Goal: Task Accomplishment & Management: Manage account settings

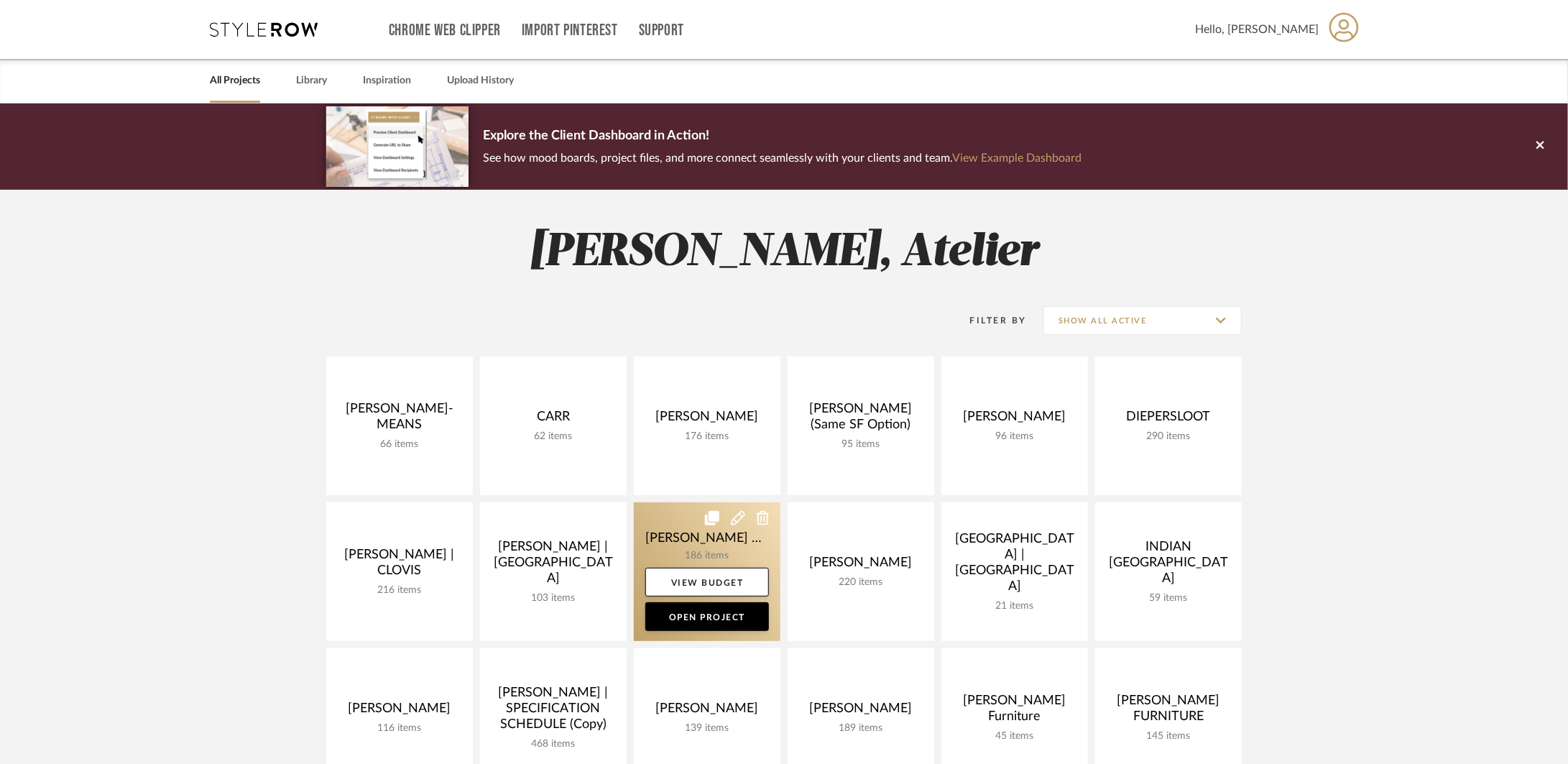
click at [704, 540] on link at bounding box center [707, 571] width 147 height 138
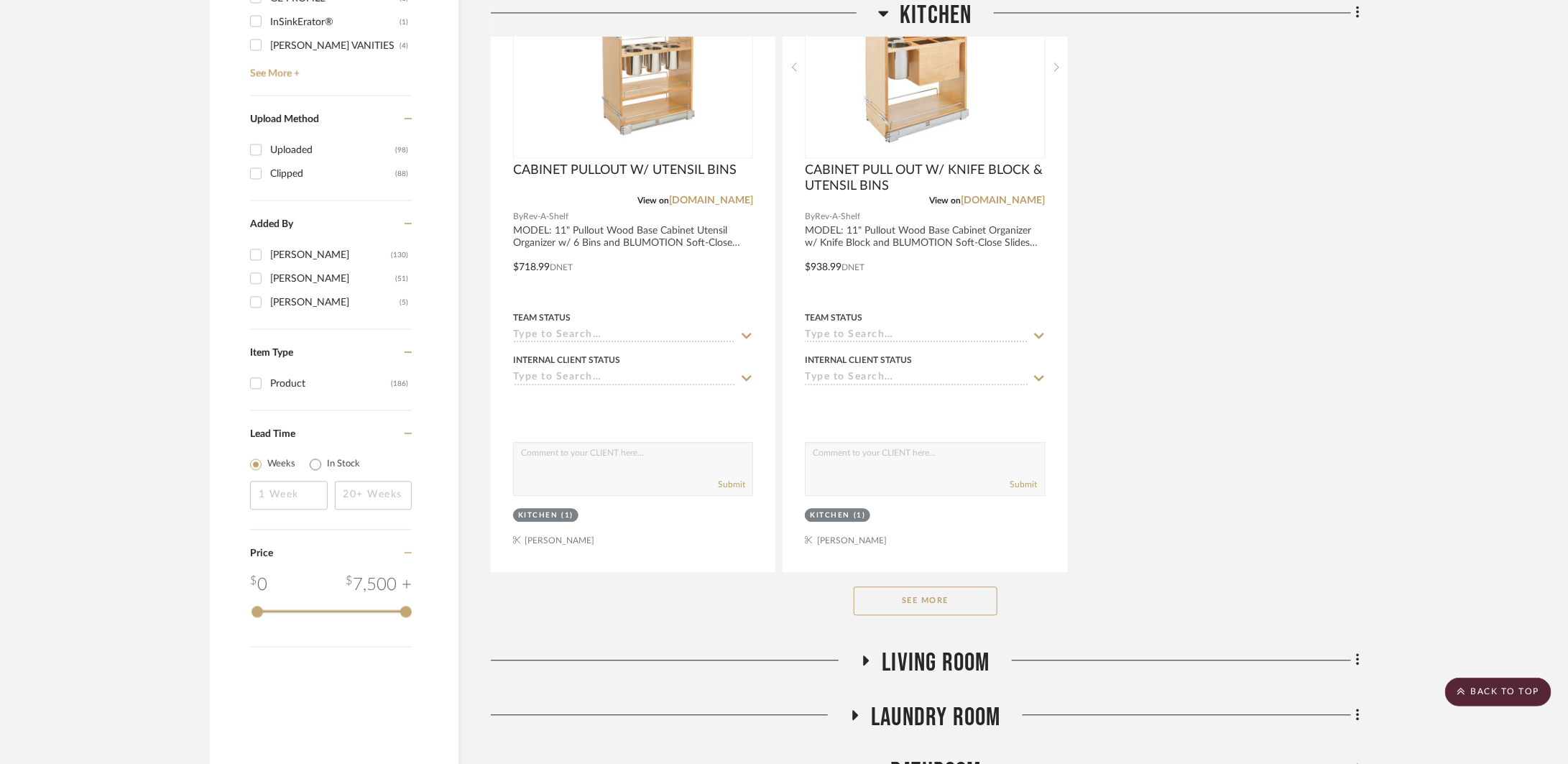
scroll to position [1733, 0]
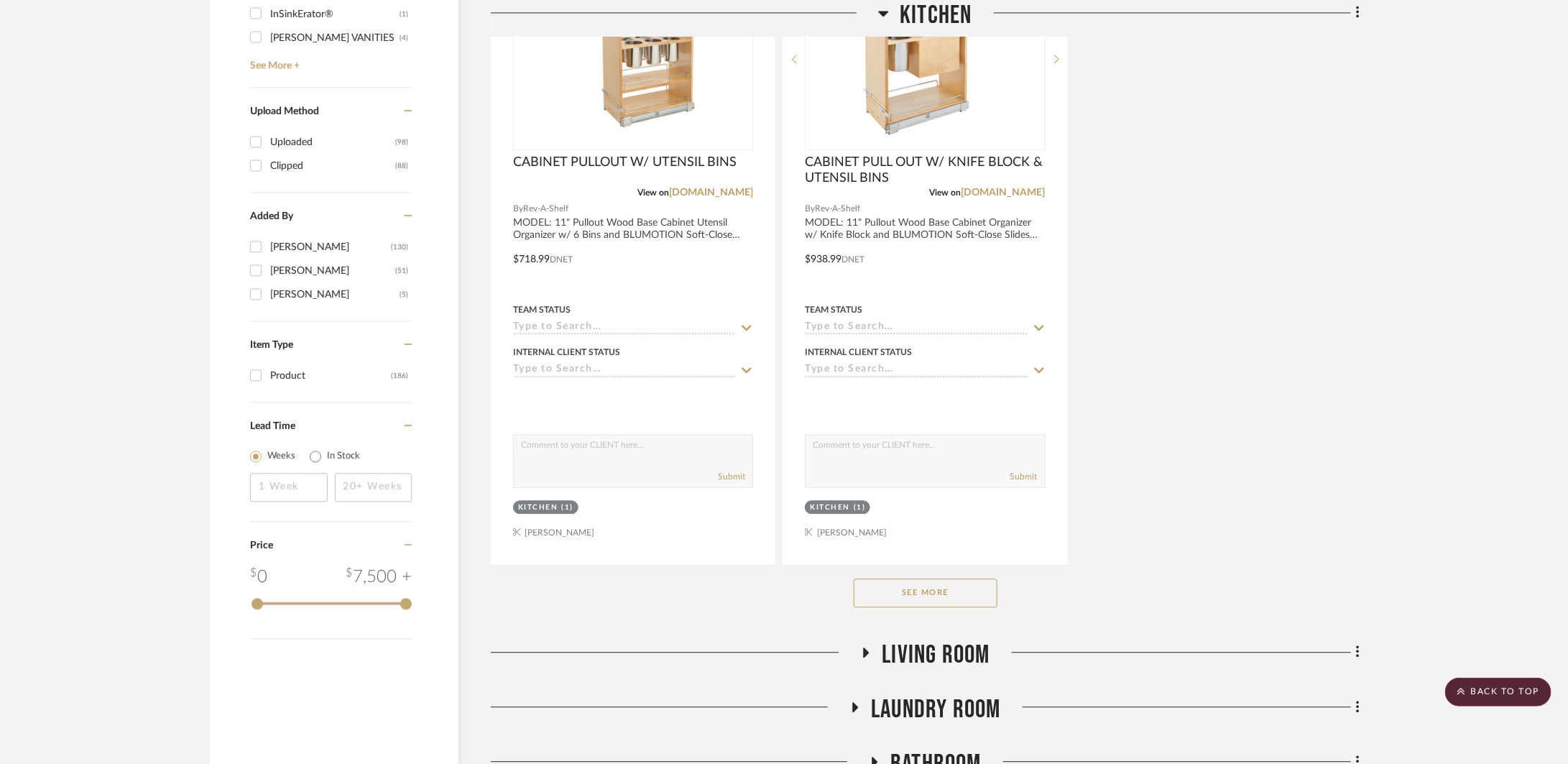
click at [972, 599] on button "See More" at bounding box center [924, 592] width 143 height 28
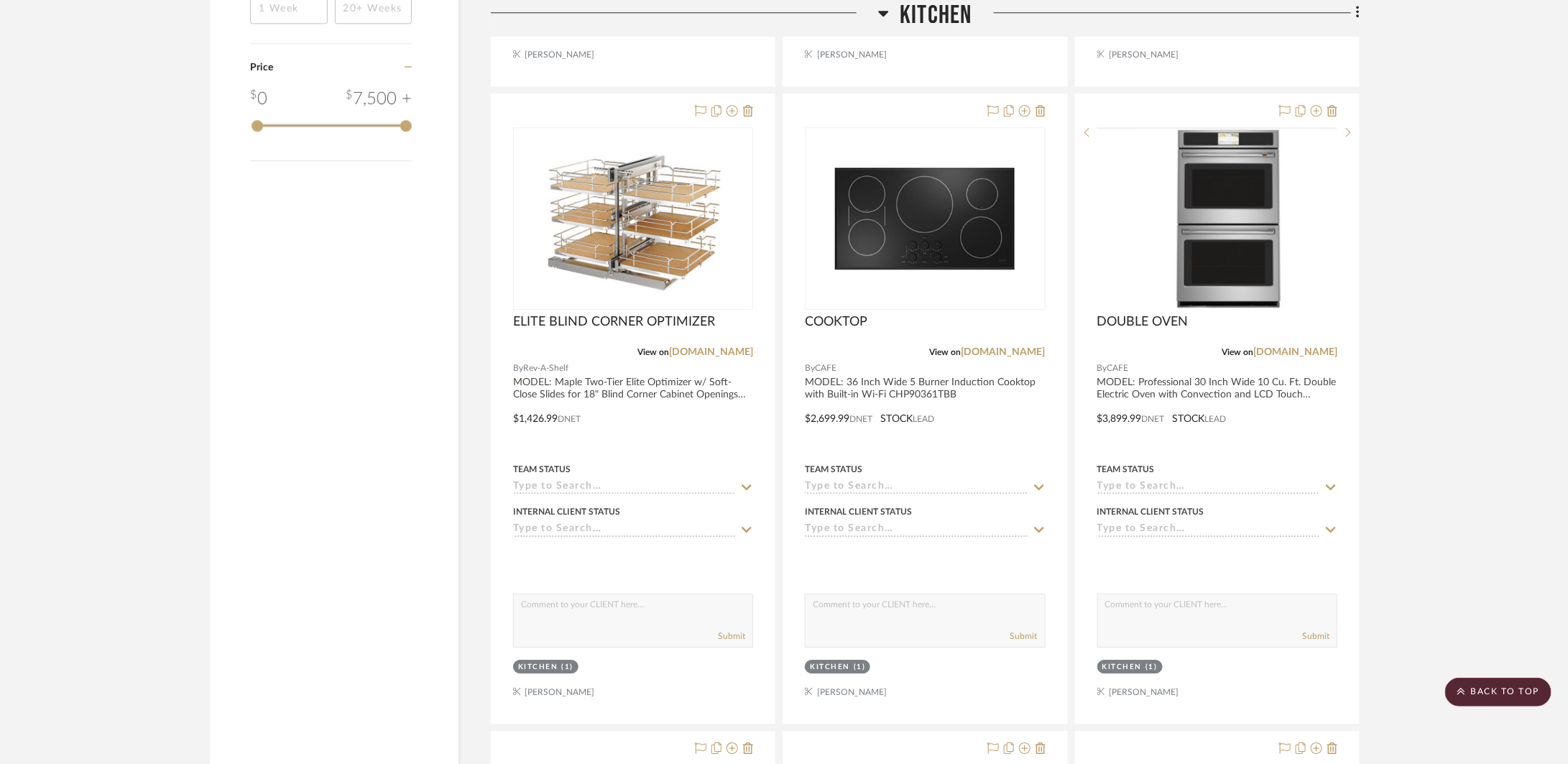
scroll to position [0, 0]
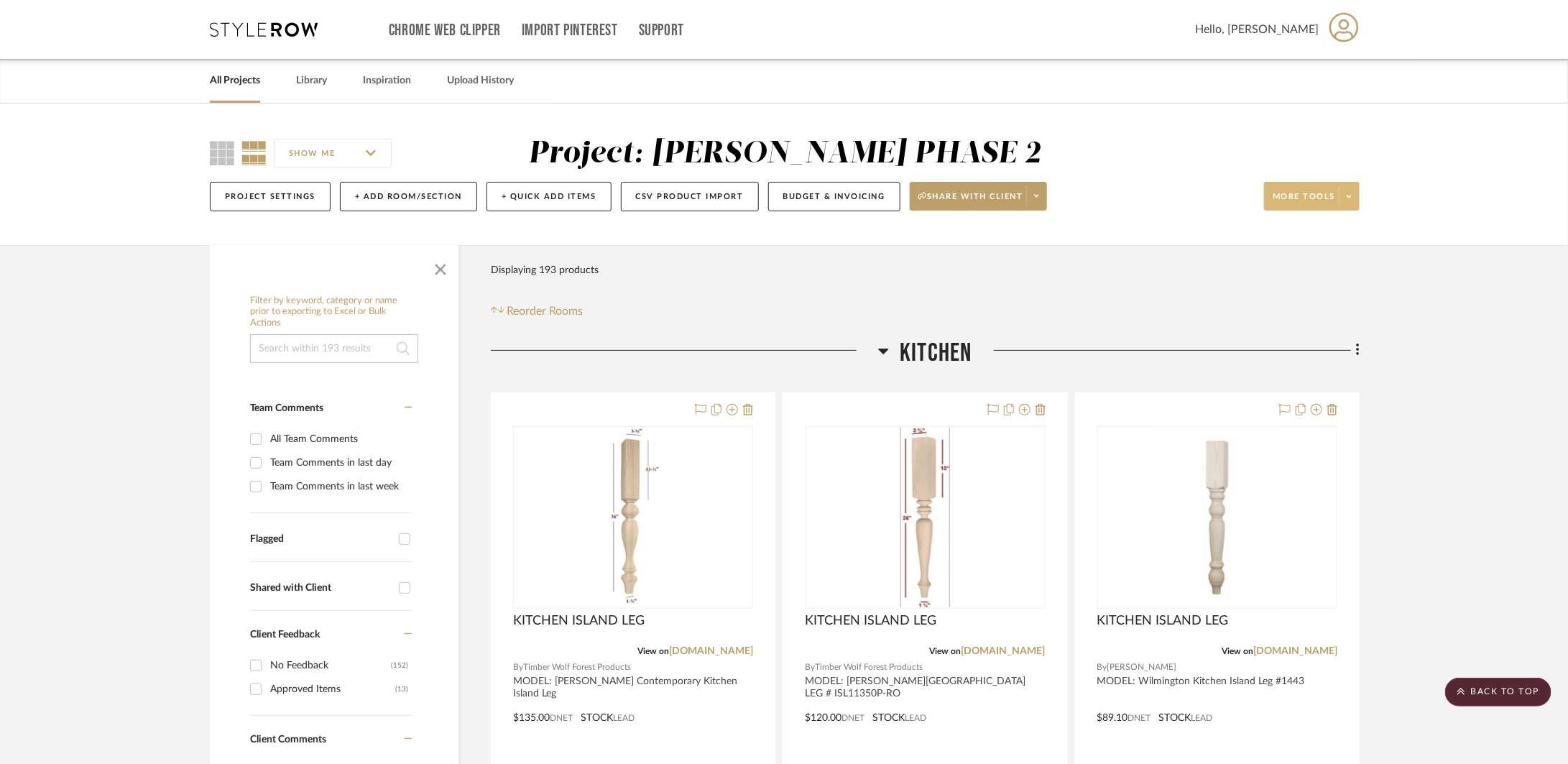
click at [1358, 191] on button "More tools" at bounding box center [1311, 196] width 95 height 28
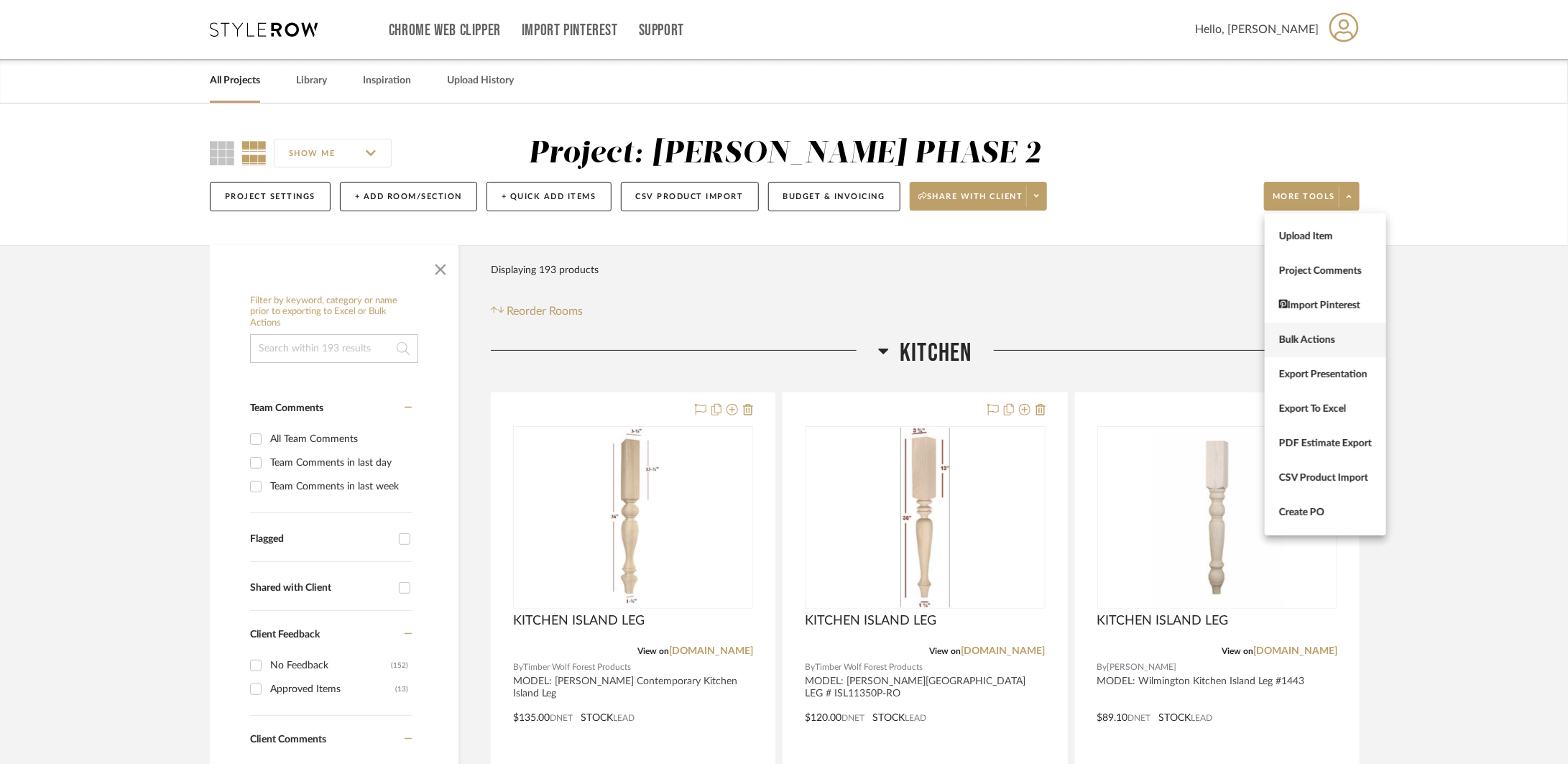
click at [1321, 340] on span "Bulk Actions" at bounding box center [1325, 340] width 93 height 12
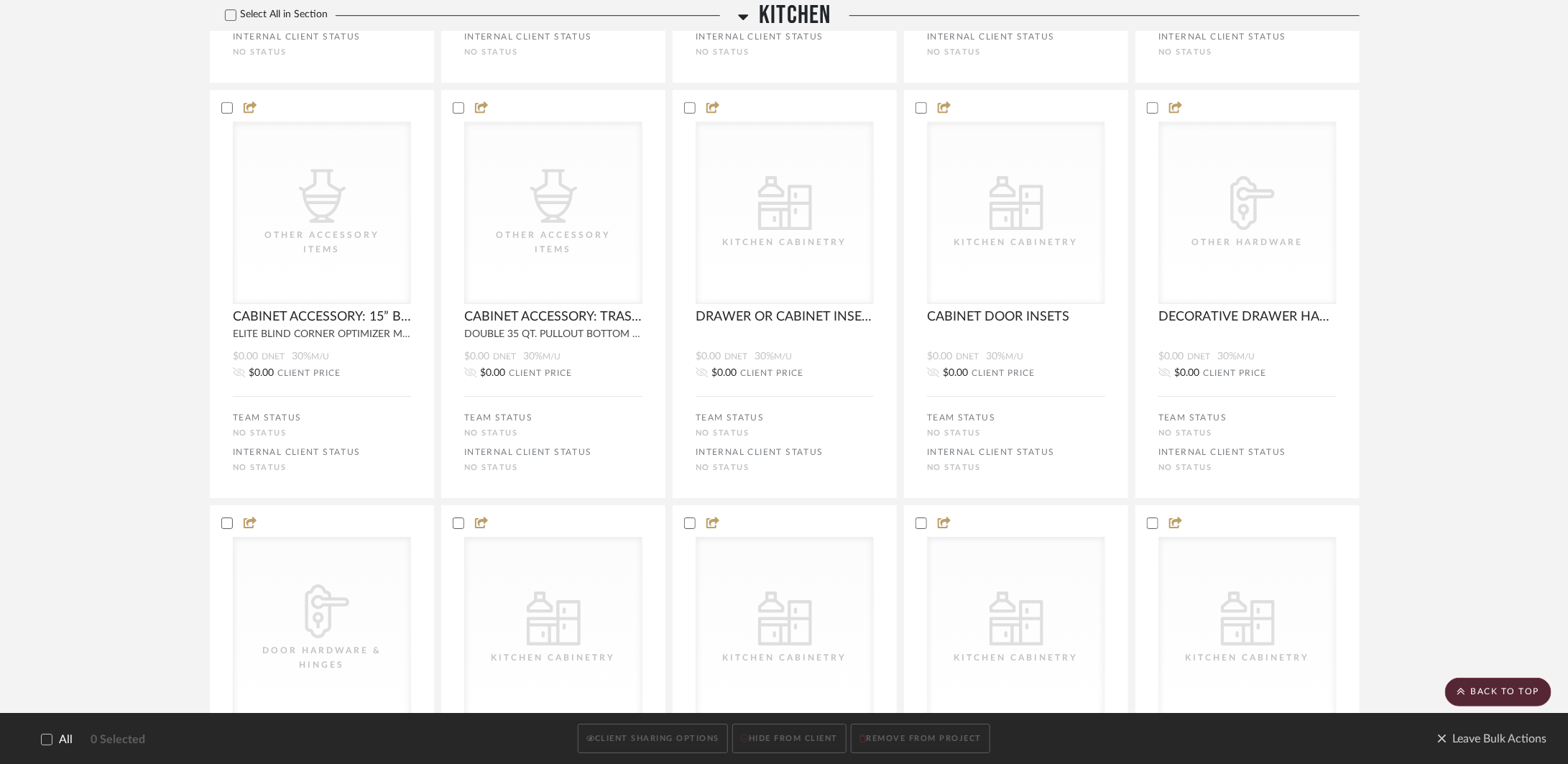
scroll to position [5675, 0]
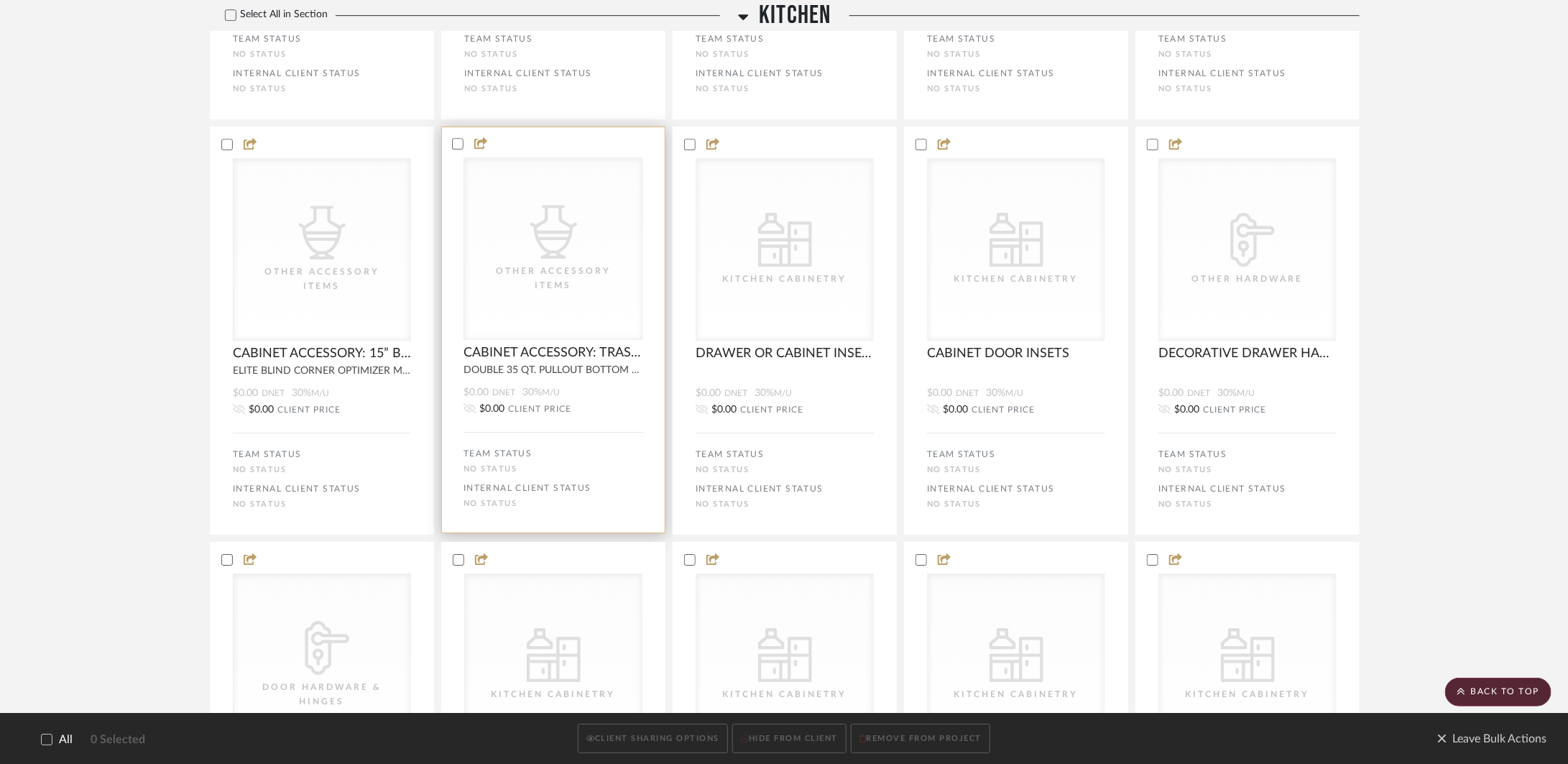
click at [455, 150] on div at bounding box center [552, 144] width 223 height 13
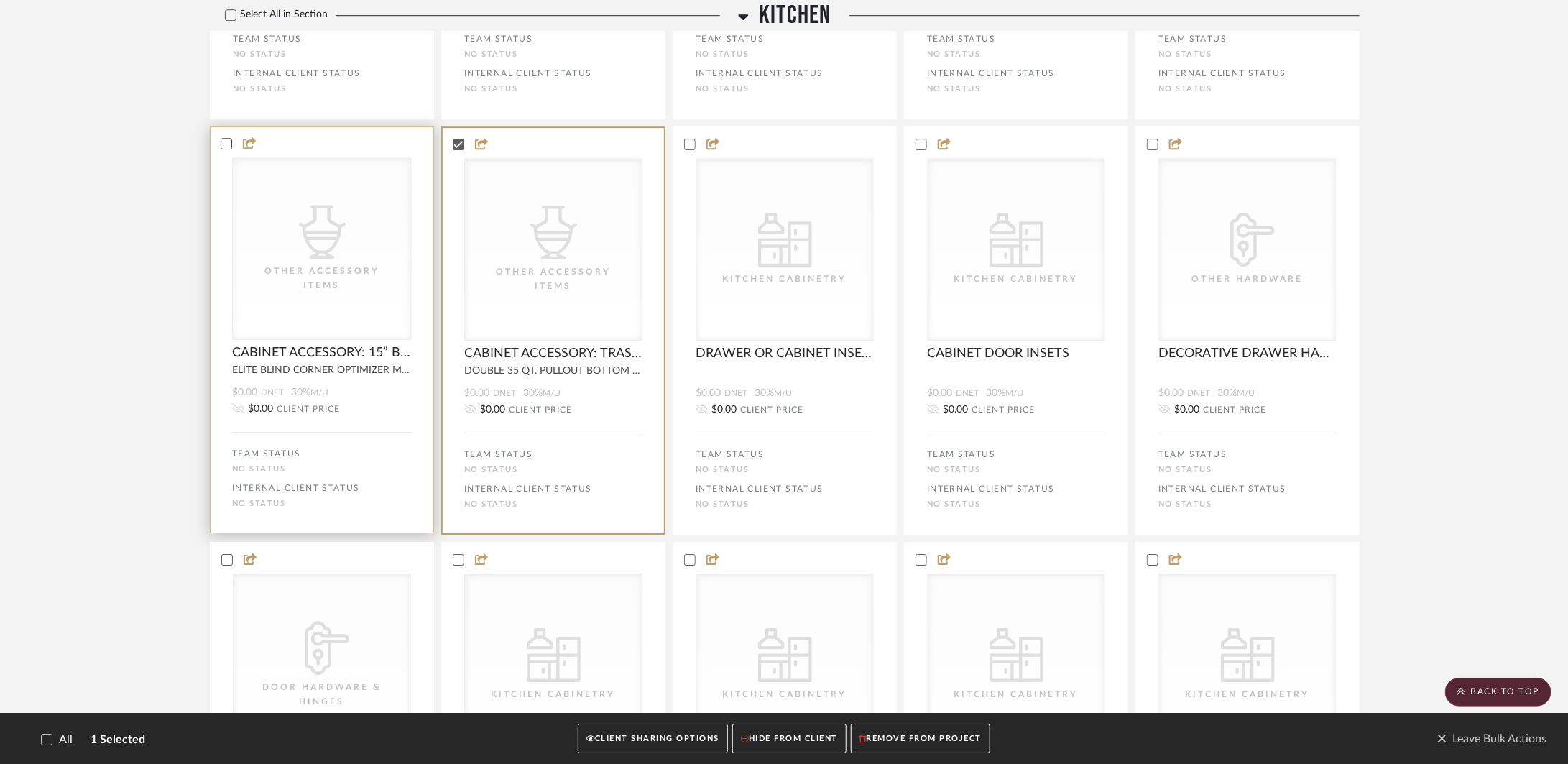
click at [224, 149] on icon at bounding box center [227, 144] width 10 height 10
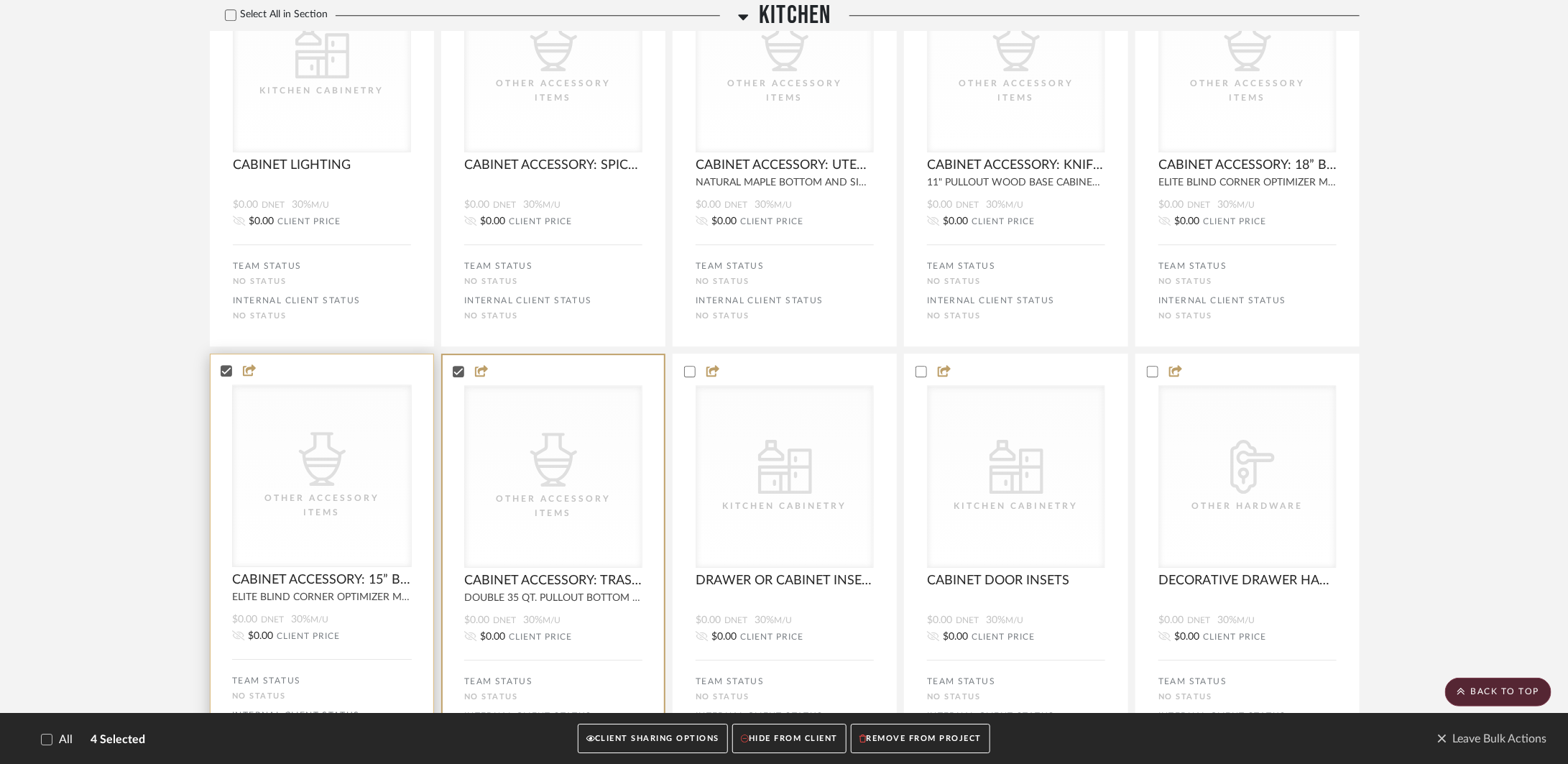
scroll to position [5149, 0]
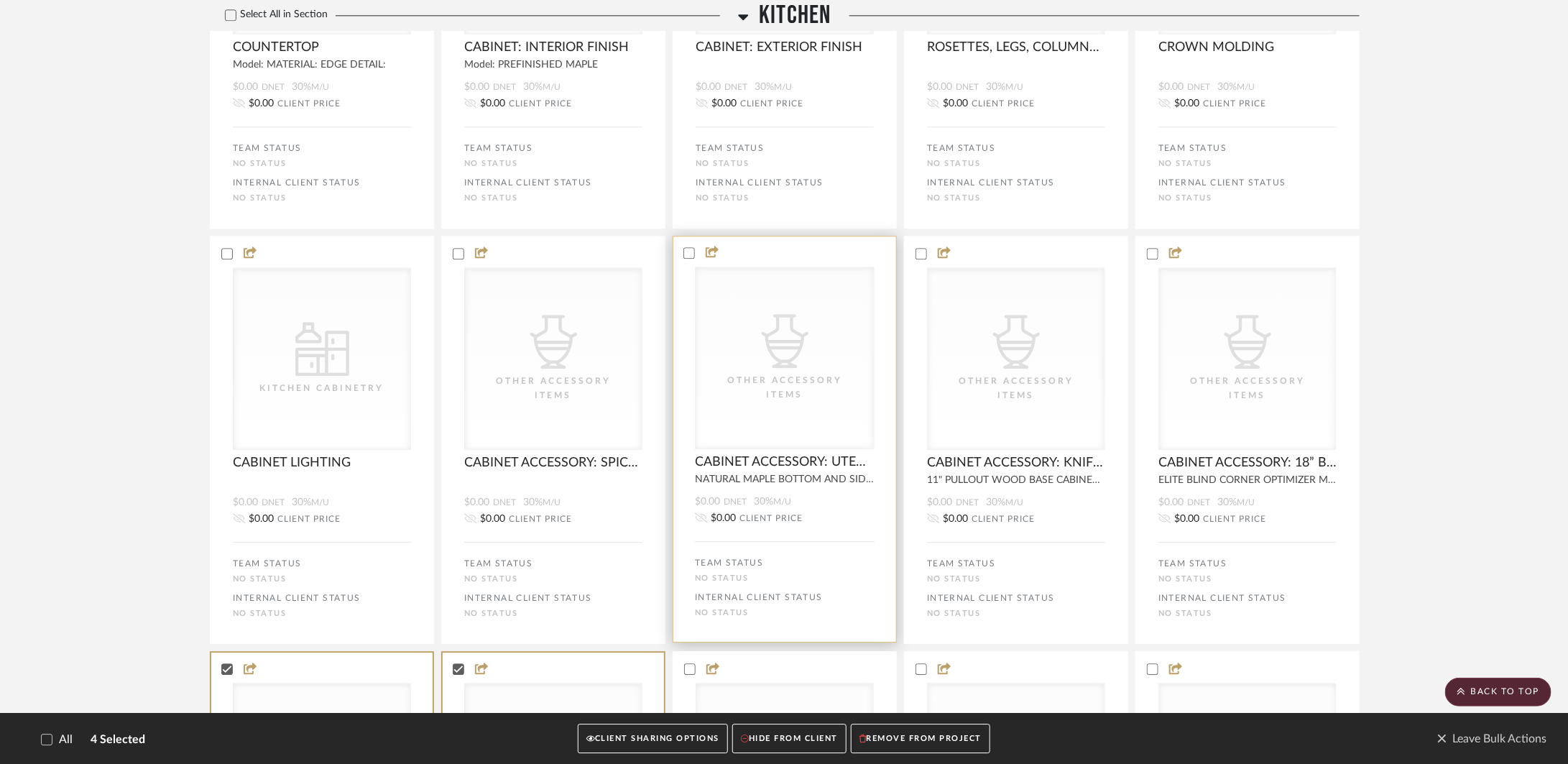
click at [682, 260] on div at bounding box center [784, 253] width 223 height 13
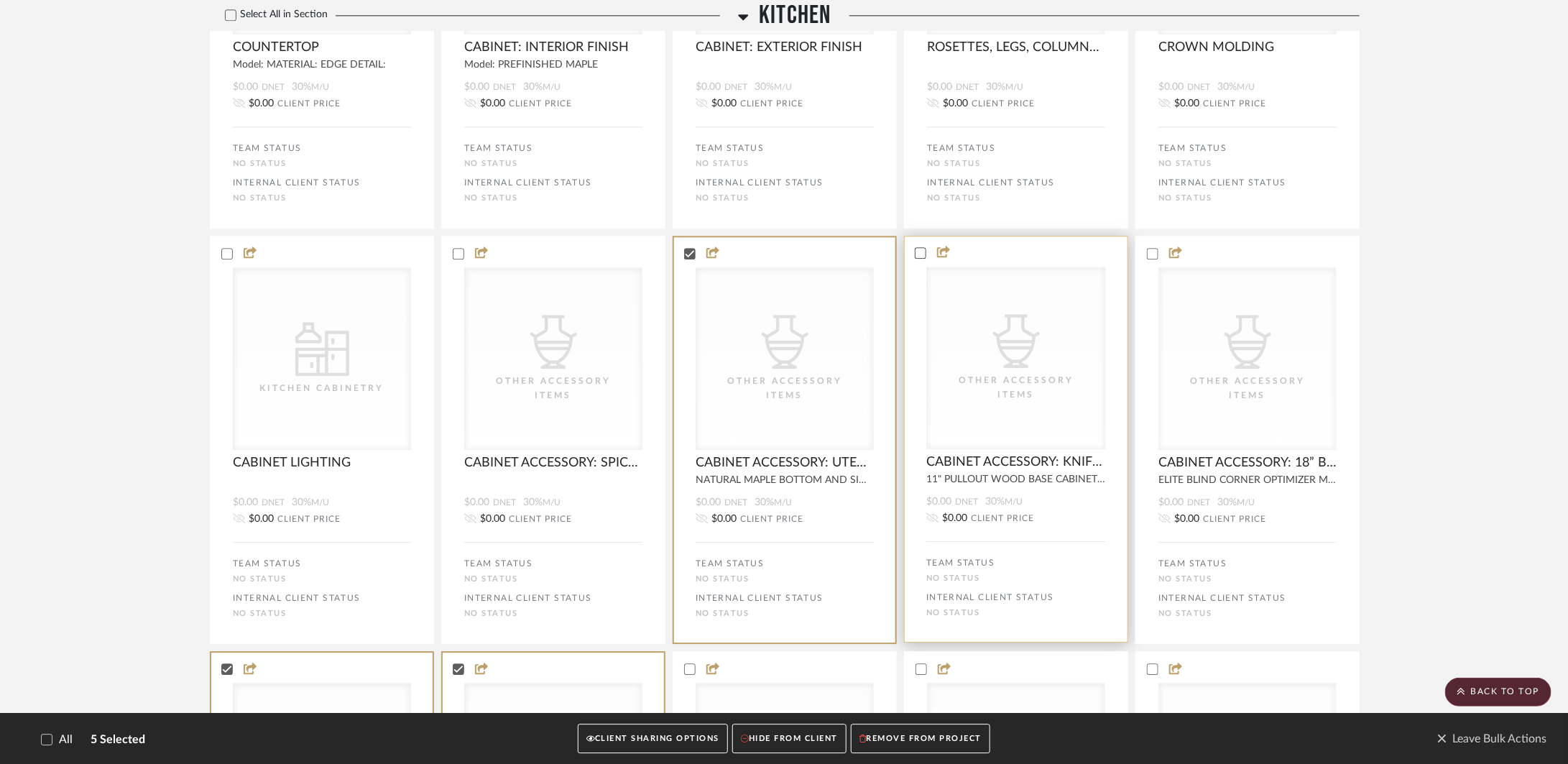
click at [924, 258] on icon at bounding box center [920, 253] width 10 height 10
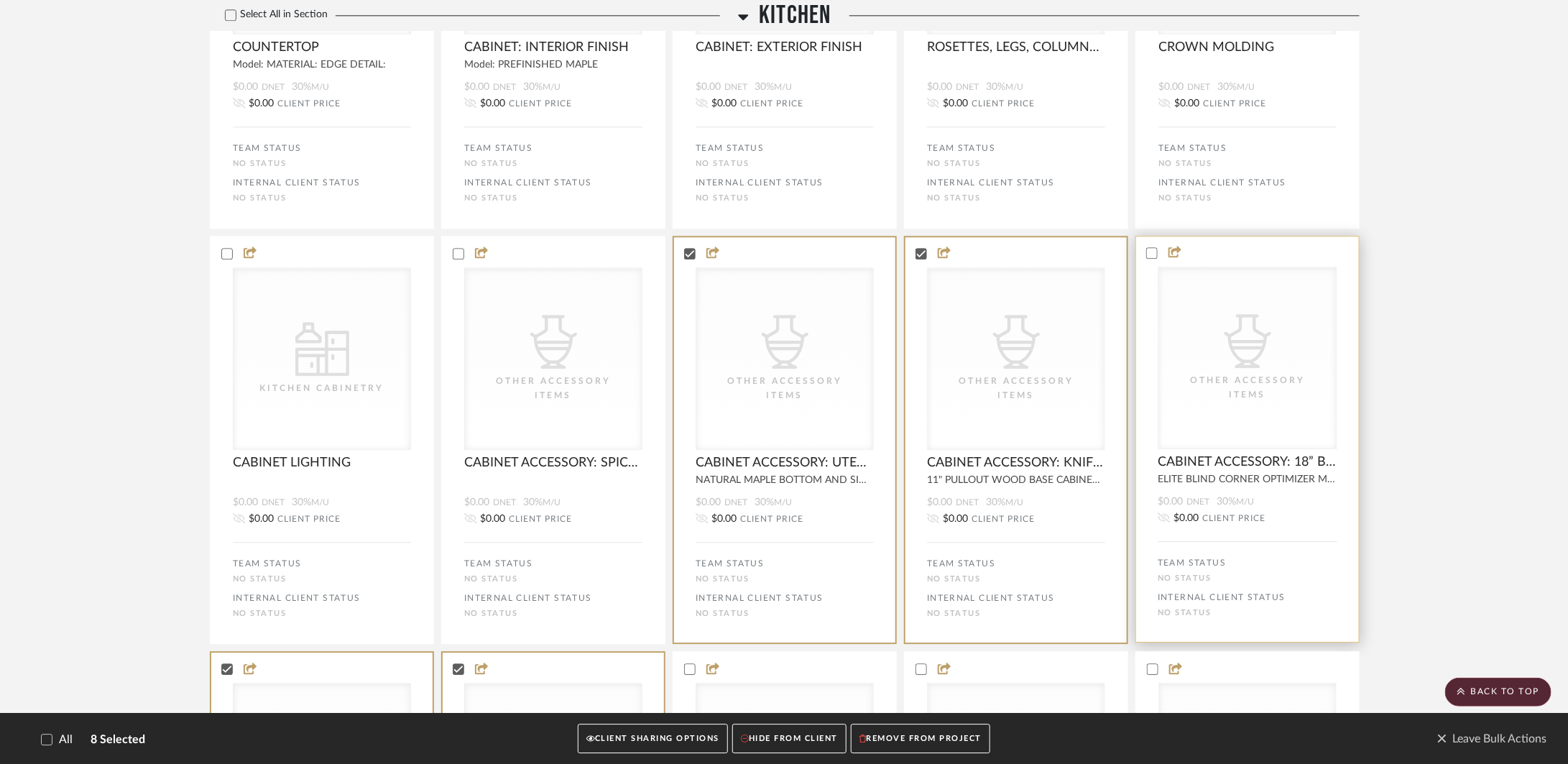
click at [1158, 260] on status-icons at bounding box center [1171, 253] width 28 height 14
click at [458, 258] on icon at bounding box center [458, 253] width 10 height 10
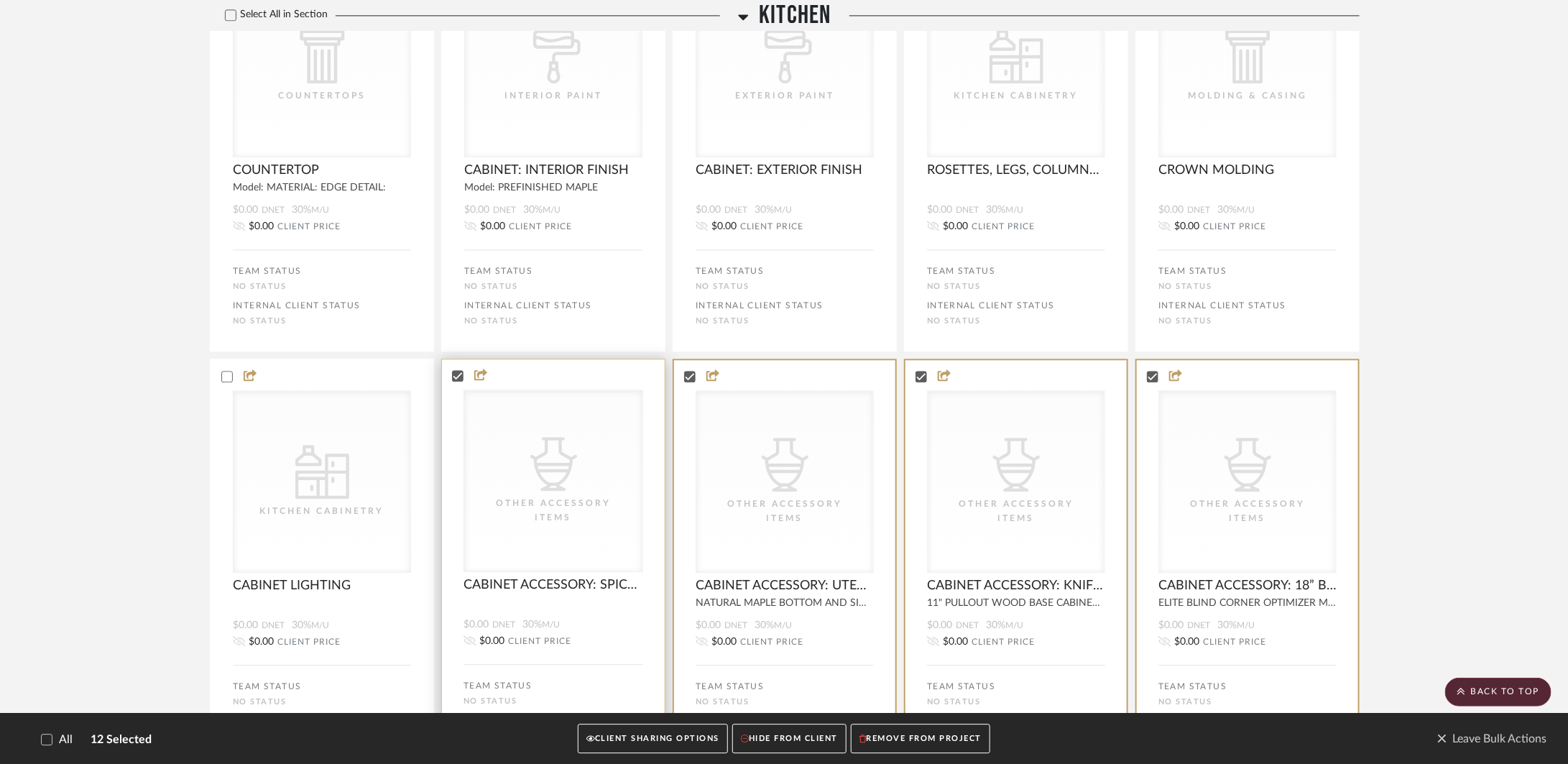
scroll to position [4851, 0]
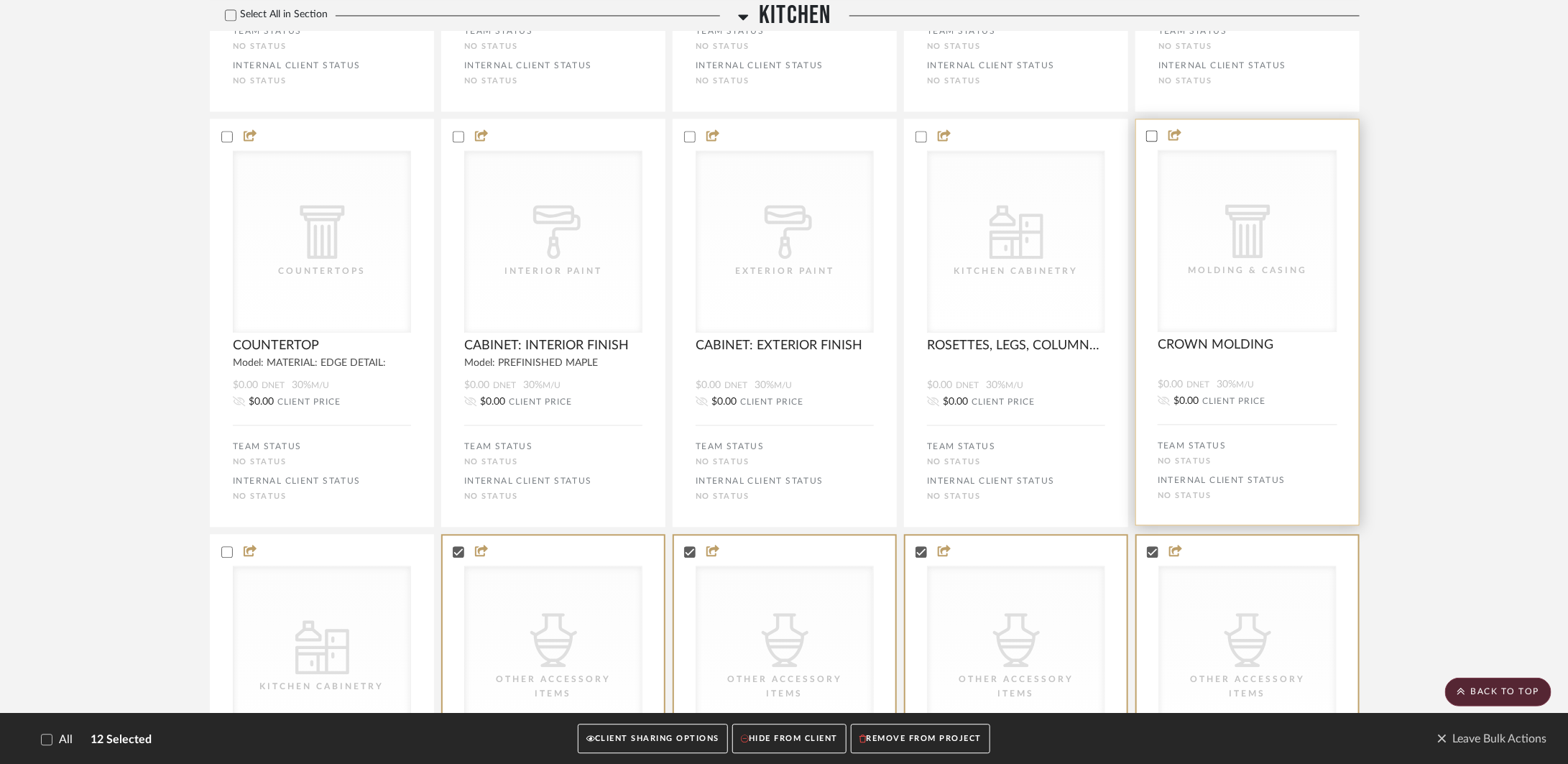
click at [1151, 142] on div at bounding box center [1151, 135] width 11 height 11
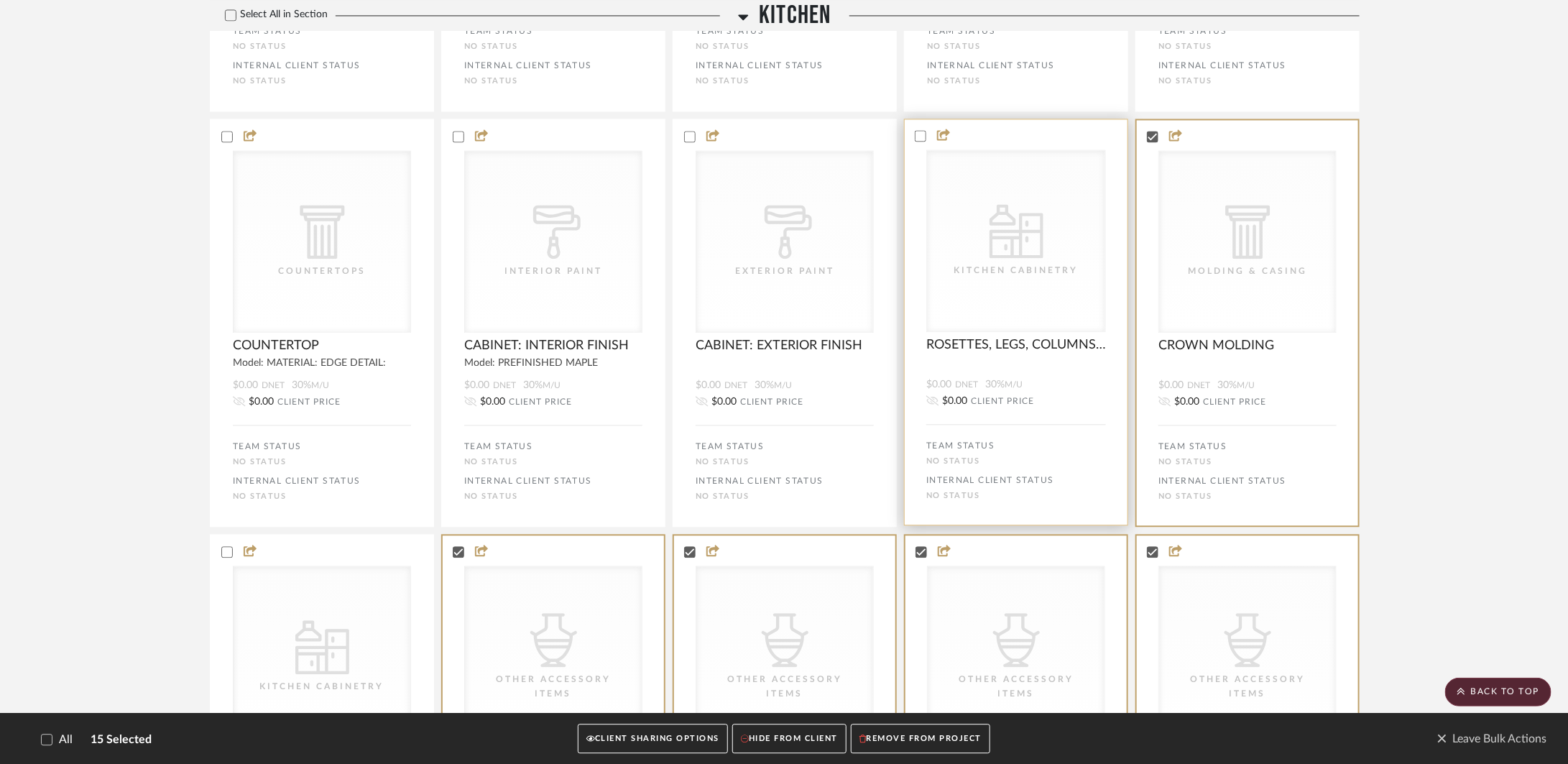
click at [924, 185] on bulk-actions-tile "CategoryIconKitchen Kitchen Cabinetry CategoryIconKitchen Kitchen Cabinetry ROS…" at bounding box center [1016, 321] width 224 height 406
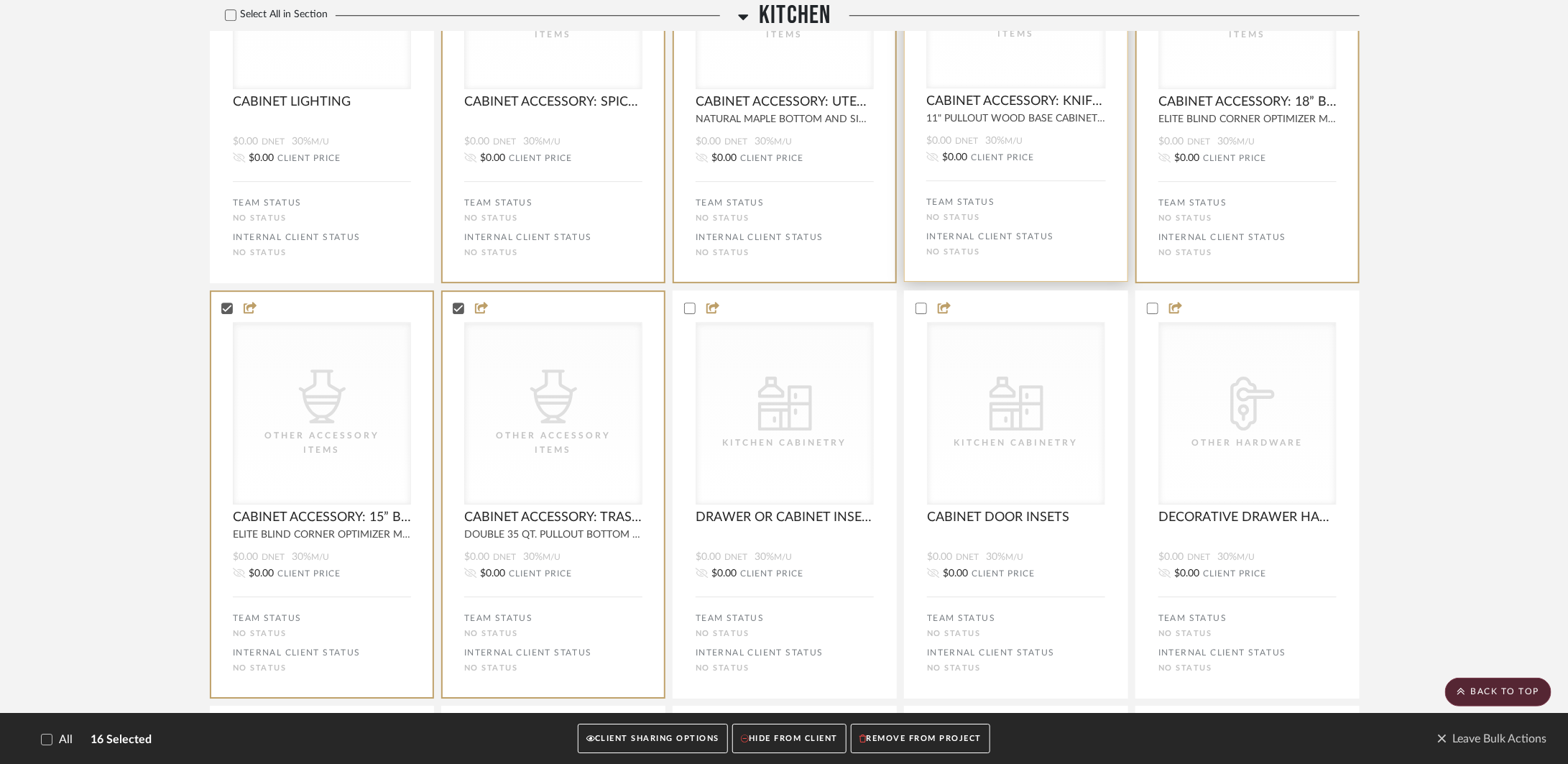
scroll to position [5516, 0]
click at [940, 736] on button "REMOVE FROM PROJECT" at bounding box center [920, 739] width 139 height 29
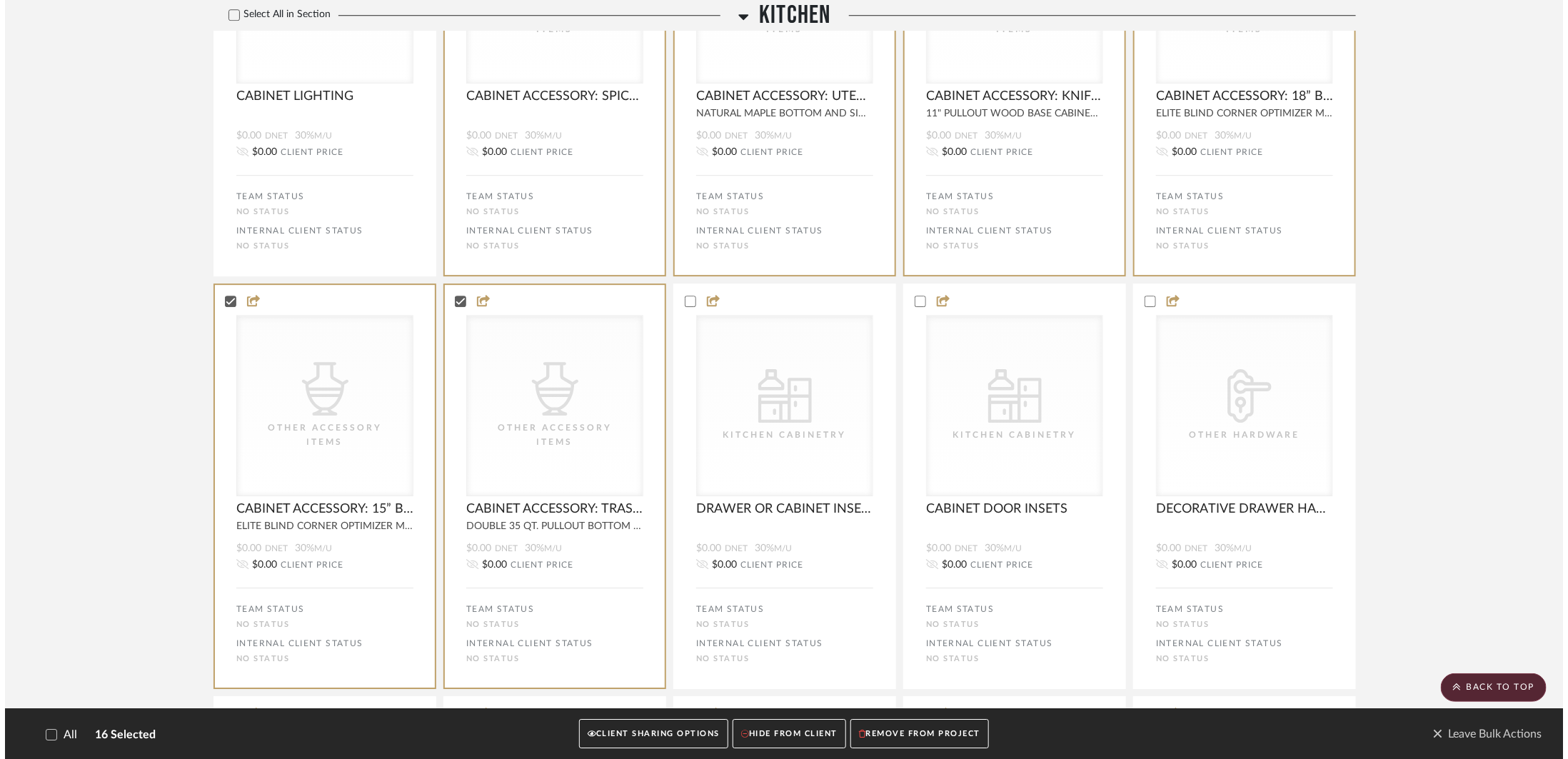
scroll to position [0, 0]
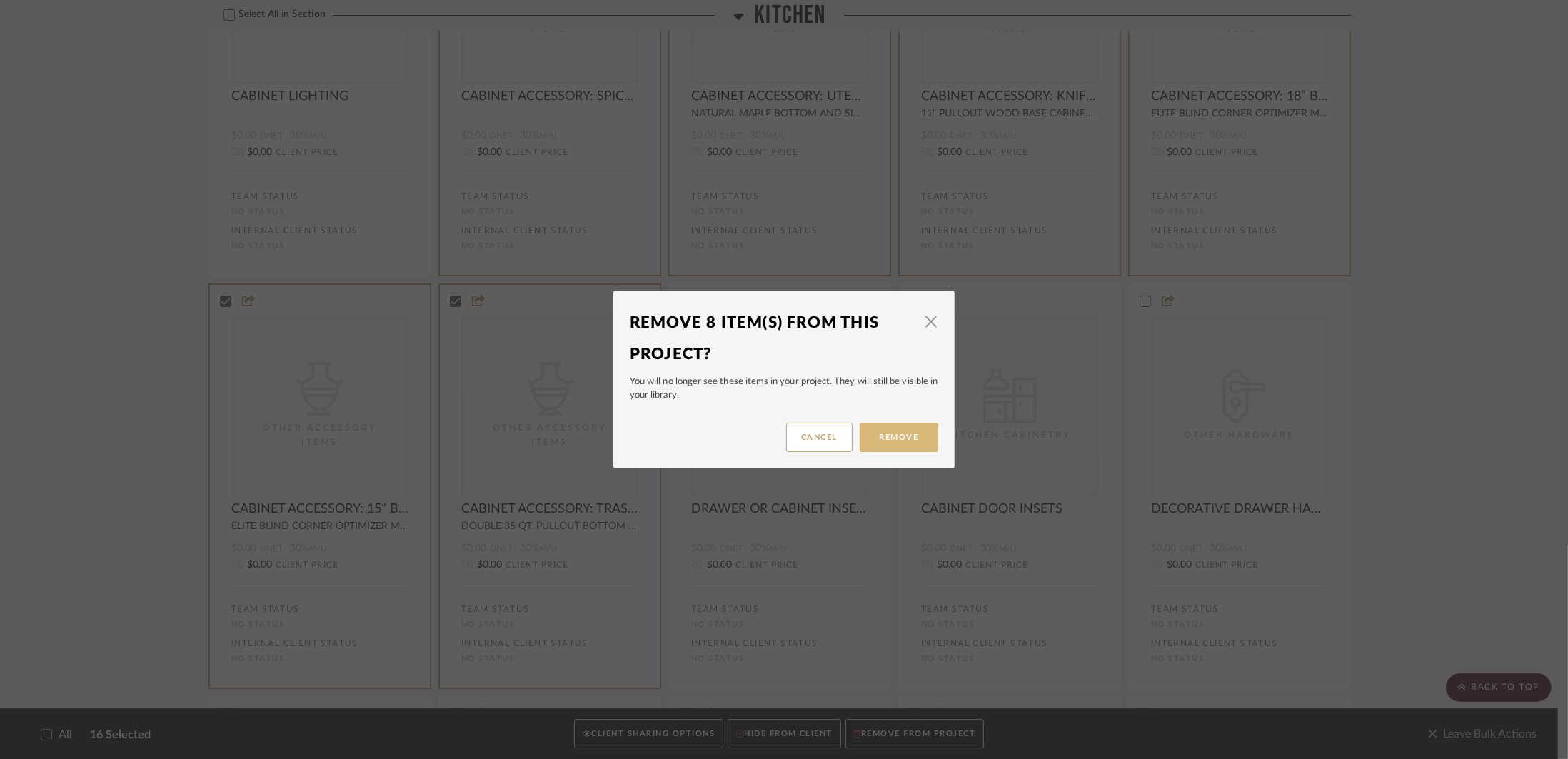
click at [912, 439] on button "Remove" at bounding box center [899, 437] width 79 height 29
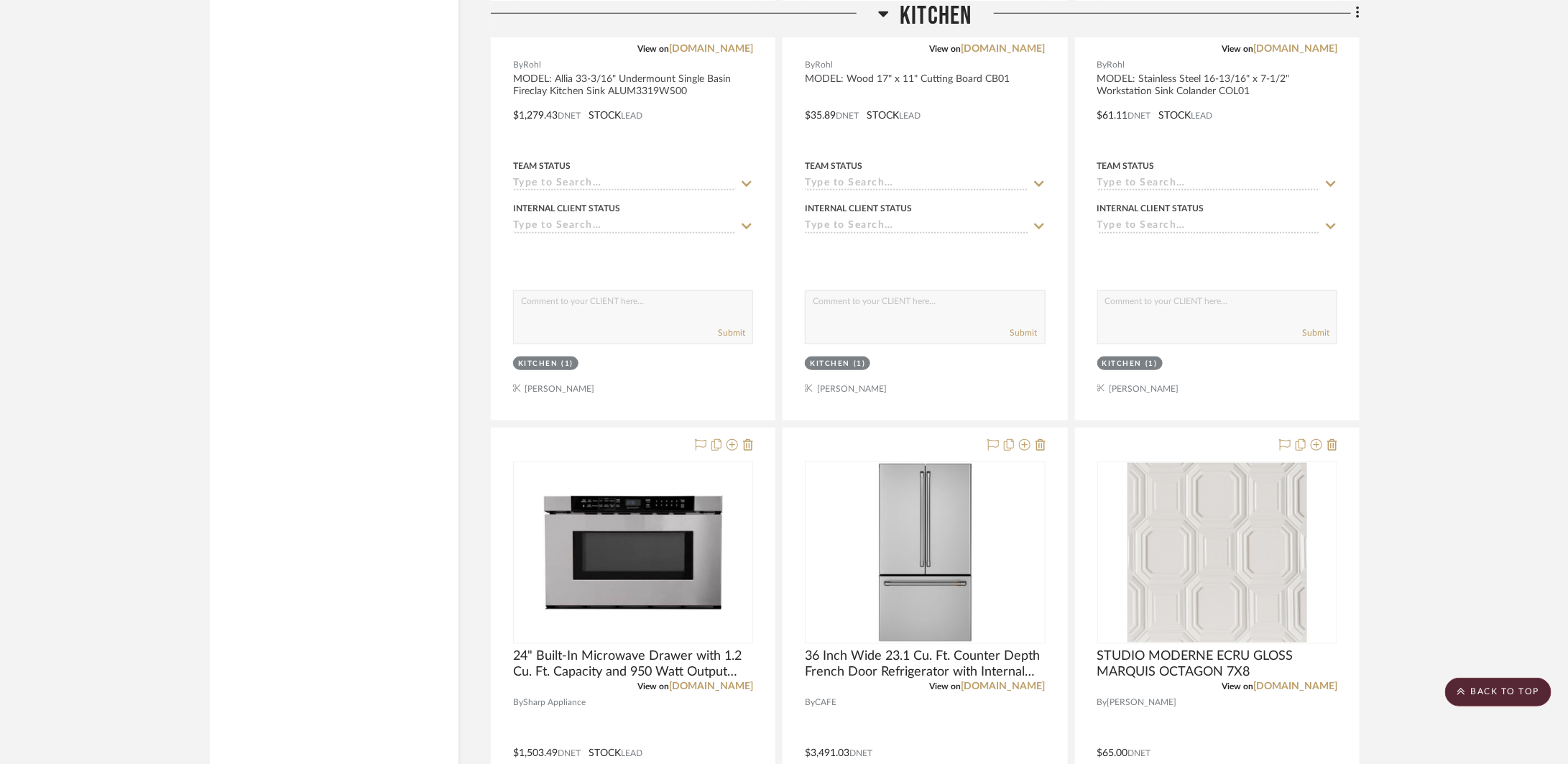
scroll to position [3809, 0]
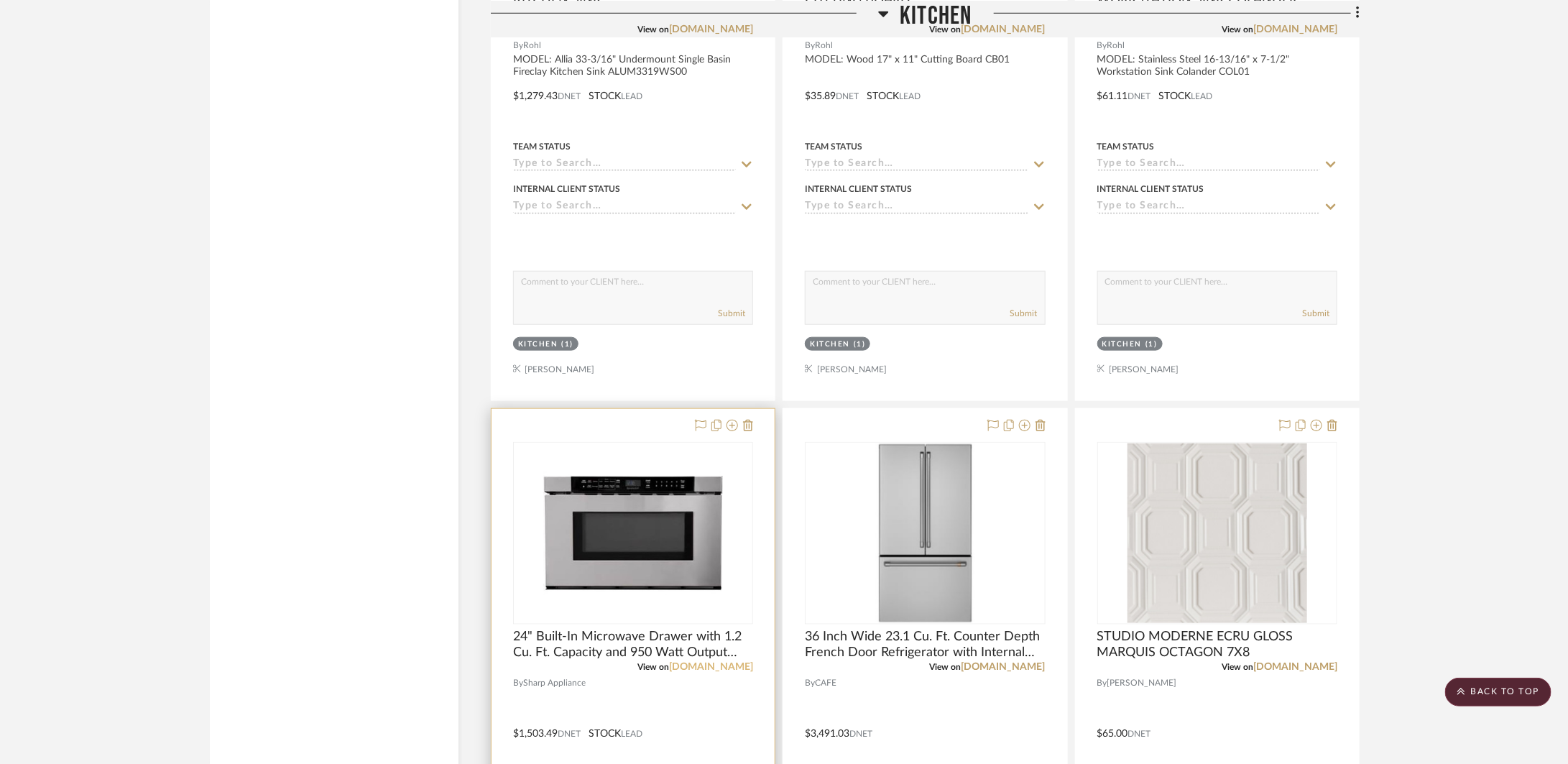
click at [743, 670] on link "[DOMAIN_NAME]" at bounding box center [711, 667] width 84 height 10
